Goal: Task Accomplishment & Management: Complete application form

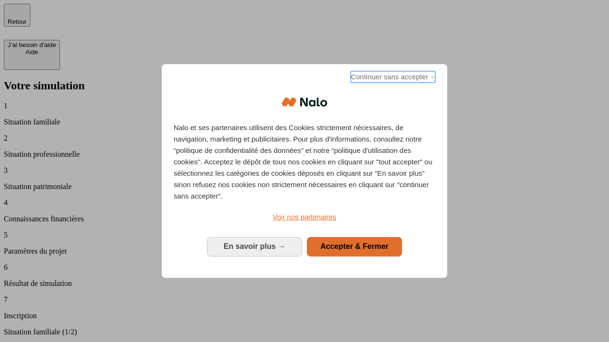
click at [392, 78] on span "Continuer sans accepter →" at bounding box center [392, 76] width 85 height 11
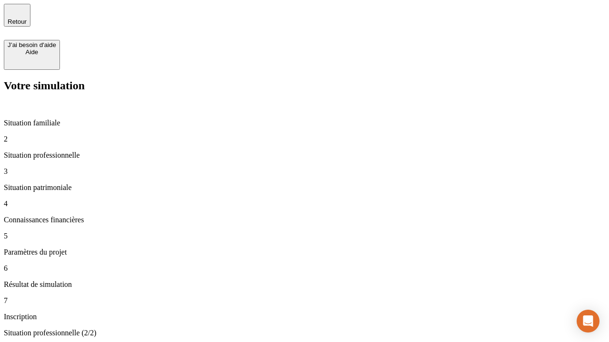
type input "30 000"
type input "40 000"
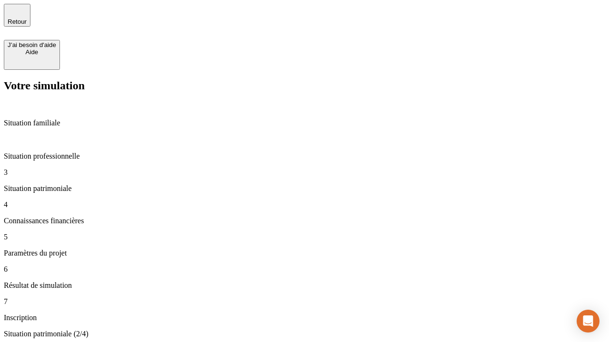
type input "1 100"
type input "20"
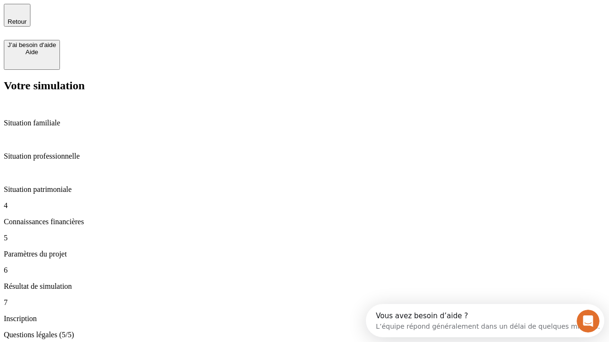
type input "40"
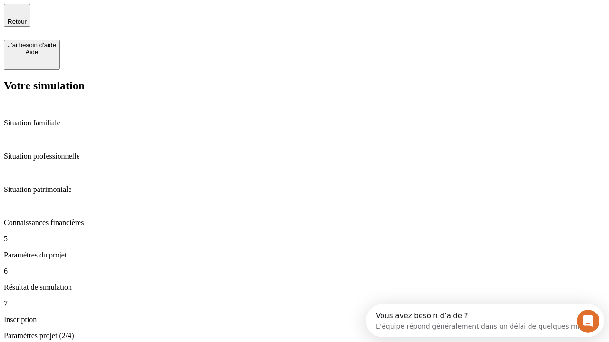
type input "50 000"
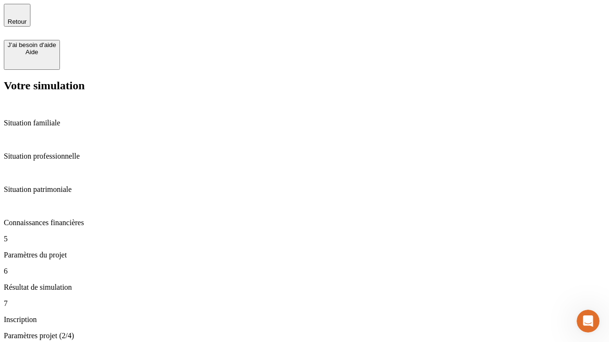
type input "640"
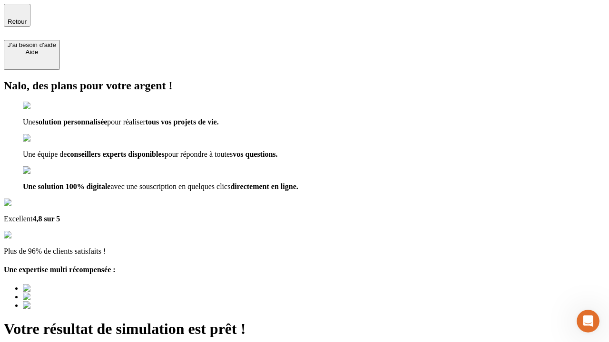
type input "[EMAIL_ADDRESS][DOMAIN_NAME]"
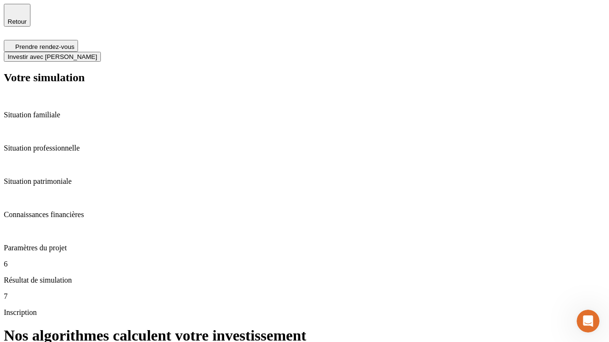
scroll to position [4, 0]
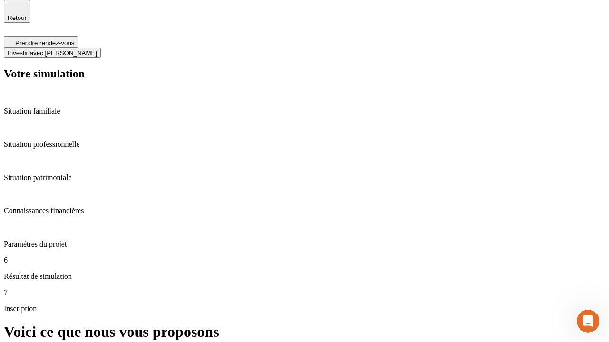
click at [97, 49] on span "Investir avec [PERSON_NAME]" at bounding box center [52, 52] width 89 height 7
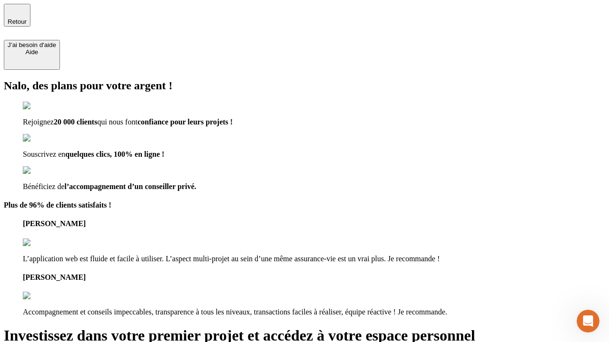
type input "[EMAIL_ADDRESS][DOMAIN_NAME]"
